Goal: Navigation & Orientation: Find specific page/section

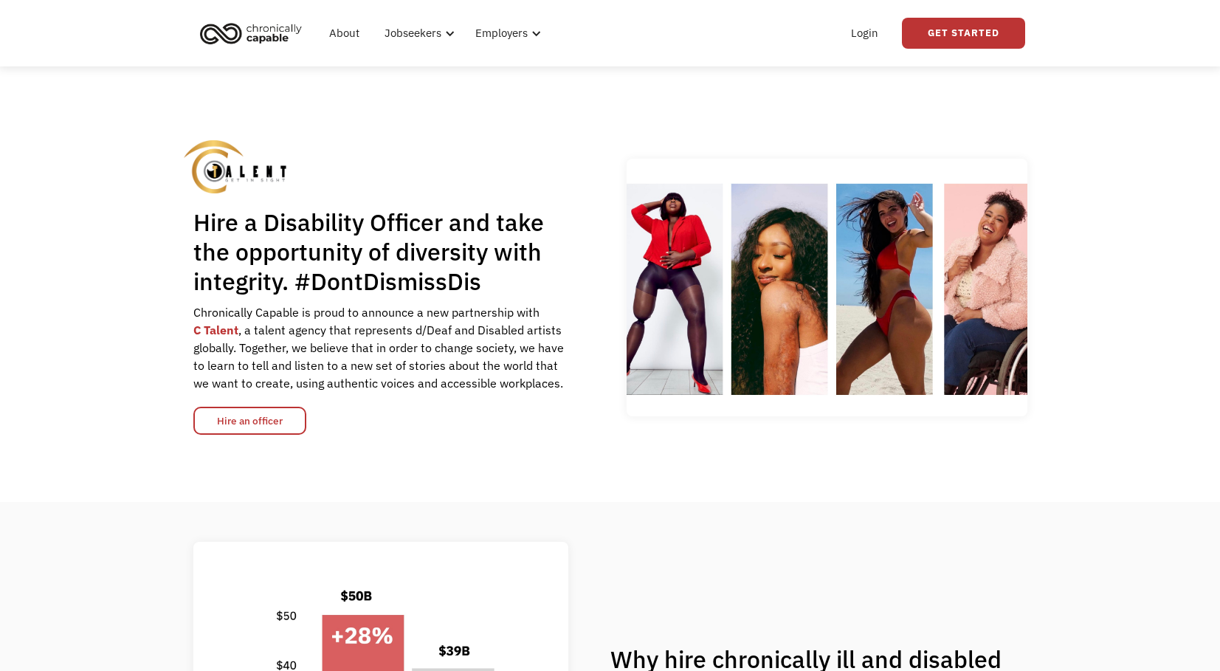
click at [246, 30] on img "home" at bounding box center [251, 33] width 111 height 32
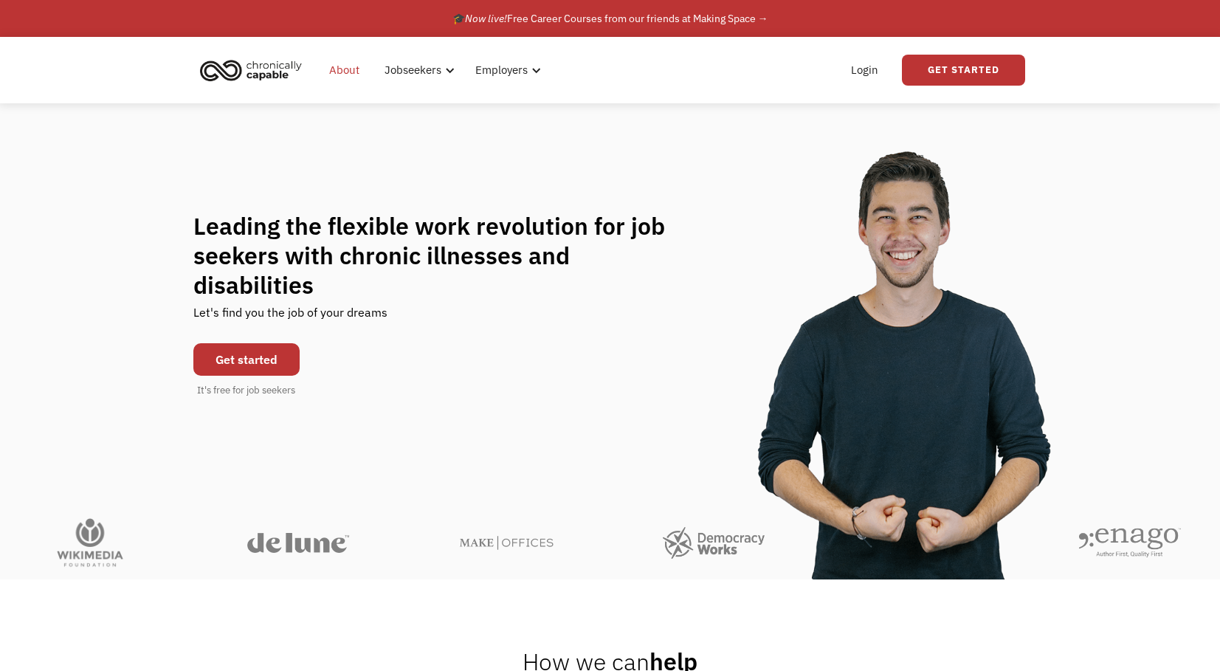
click at [336, 66] on link "About" at bounding box center [344, 70] width 48 height 47
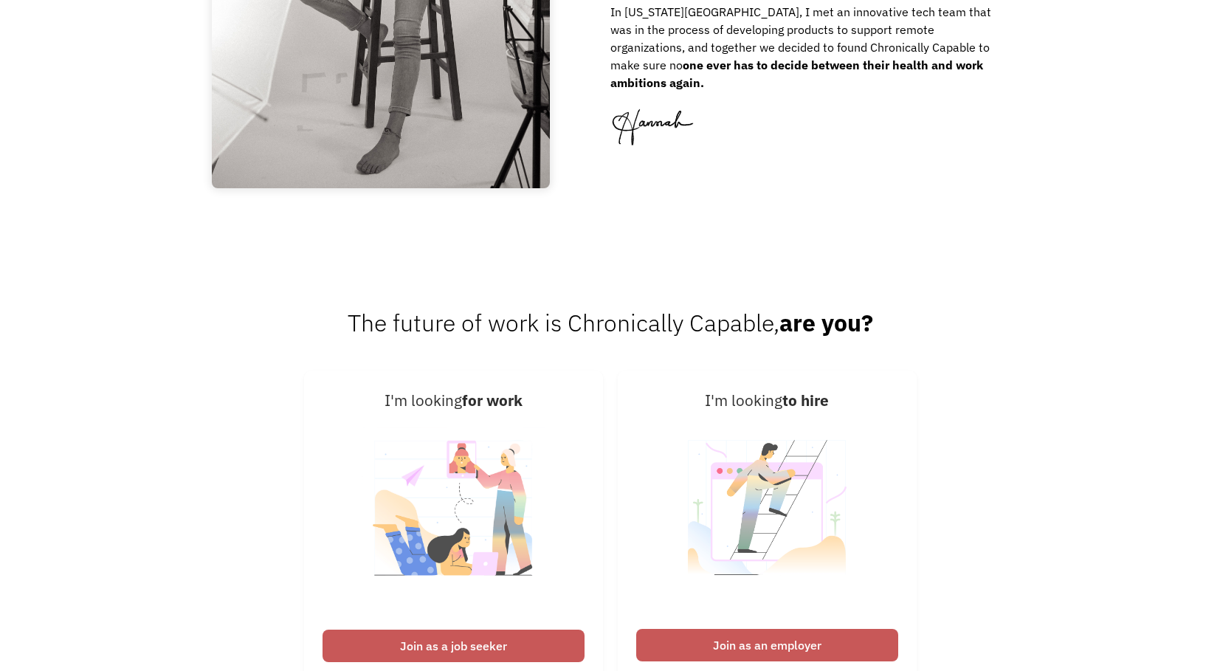
scroll to position [2279, 0]
